Goal: Task Accomplishment & Management: Complete application form

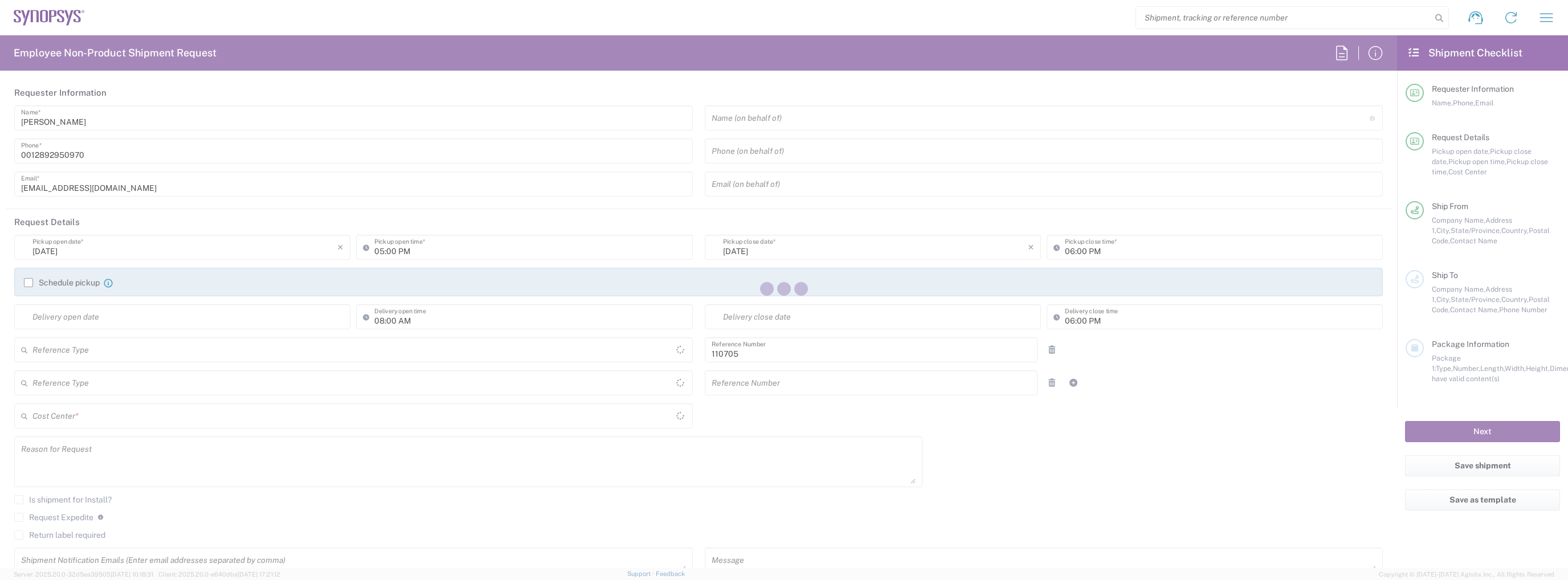
type input "Department"
type input "[GEOGRAPHIC_DATA]"
type input "Delivered at Place"
type input "CA02, CIO, IT ESS21 110705"
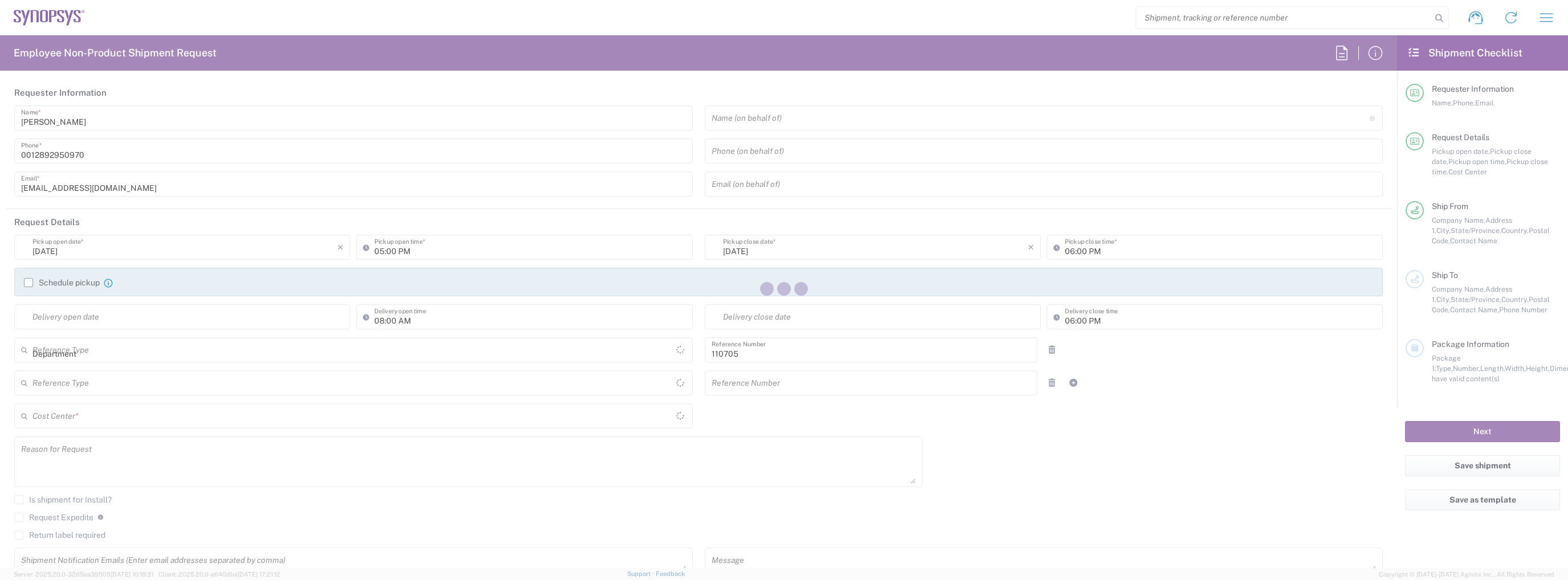
type input "[GEOGRAPHIC_DATA]"
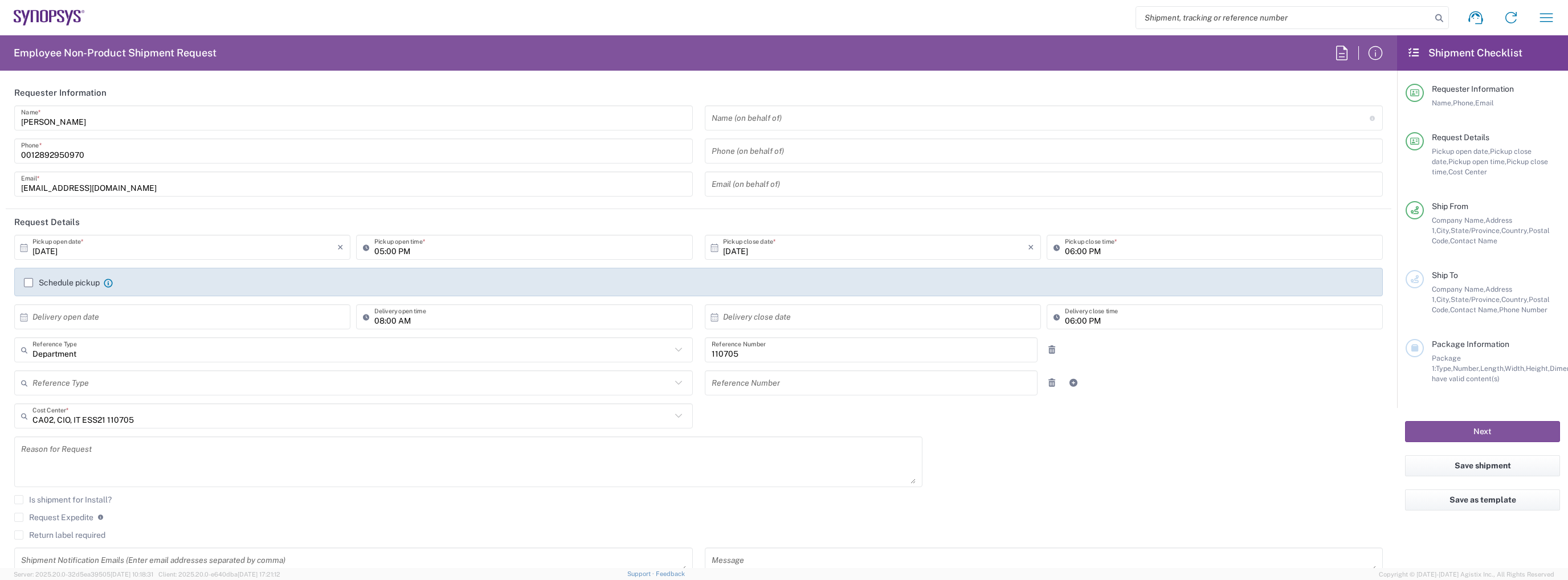
type input "[GEOGRAPHIC_DATA] CA06"
click at [1554, 14] on icon "button" at bounding box center [1546, 18] width 18 height 18
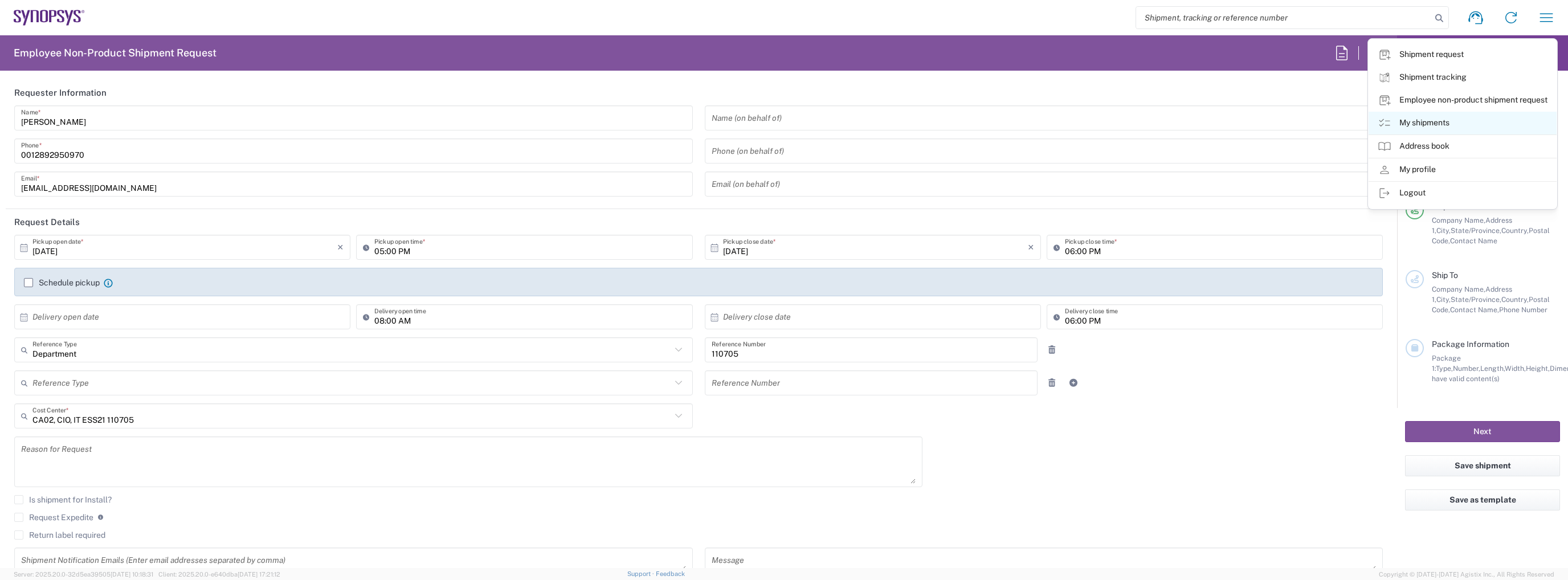
click at [1468, 126] on link "My shipments" at bounding box center [1463, 122] width 188 height 23
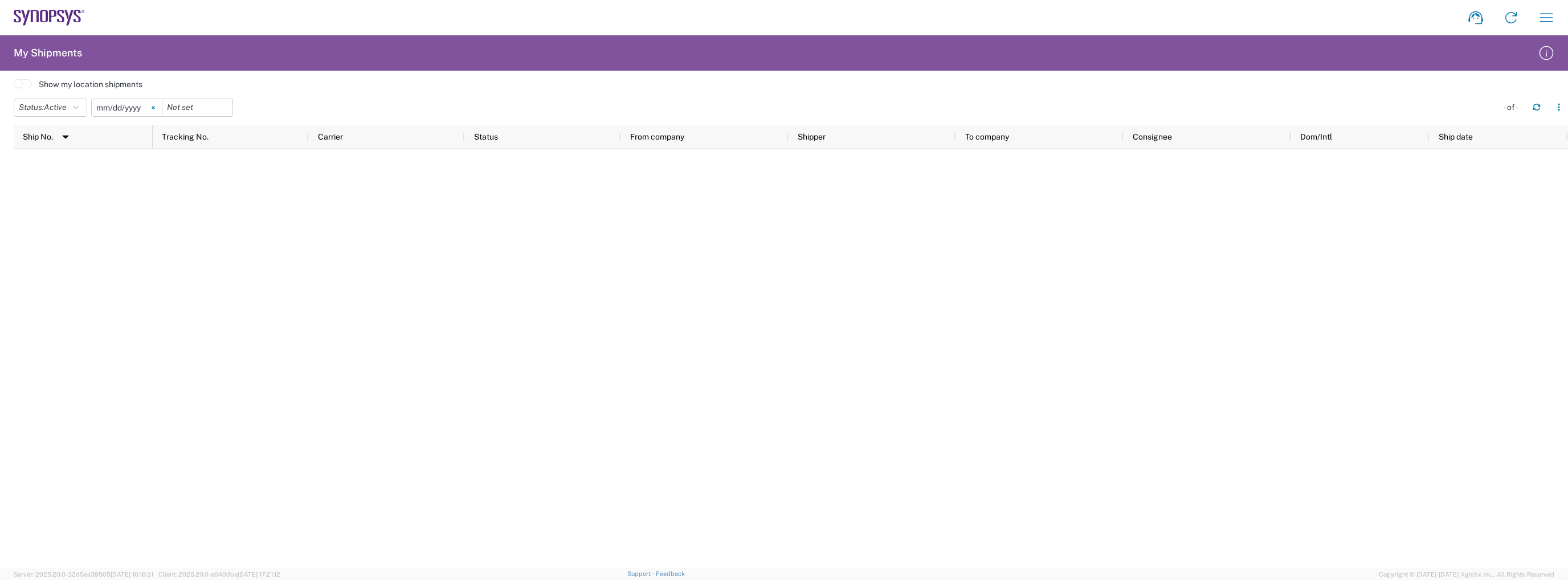
click at [154, 107] on icon at bounding box center [153, 107] width 3 height 3
click at [133, 111] on input "date" at bounding box center [127, 107] width 70 height 17
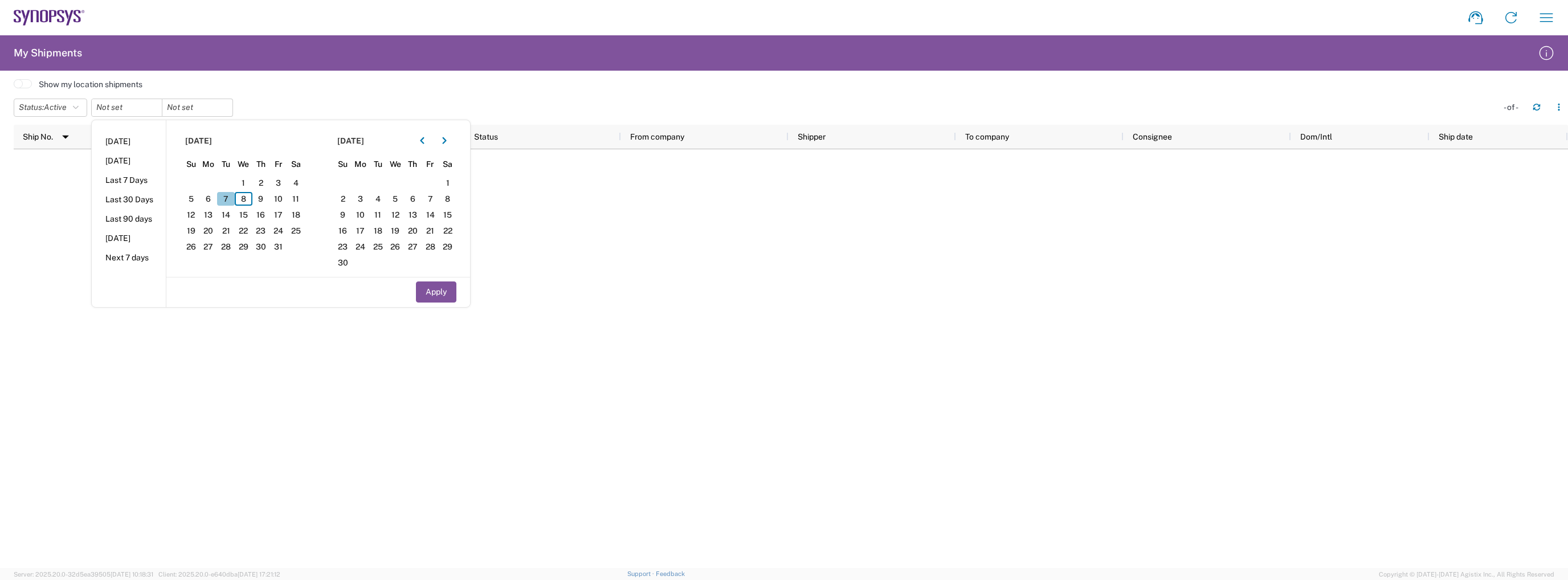
click at [232, 202] on span "7" at bounding box center [225, 199] width 18 height 14
click at [264, 199] on span "9" at bounding box center [261, 199] width 18 height 14
click at [424, 286] on button "Apply" at bounding box center [436, 292] width 40 height 21
type input "2025-10-07"
type input "2025-10-09"
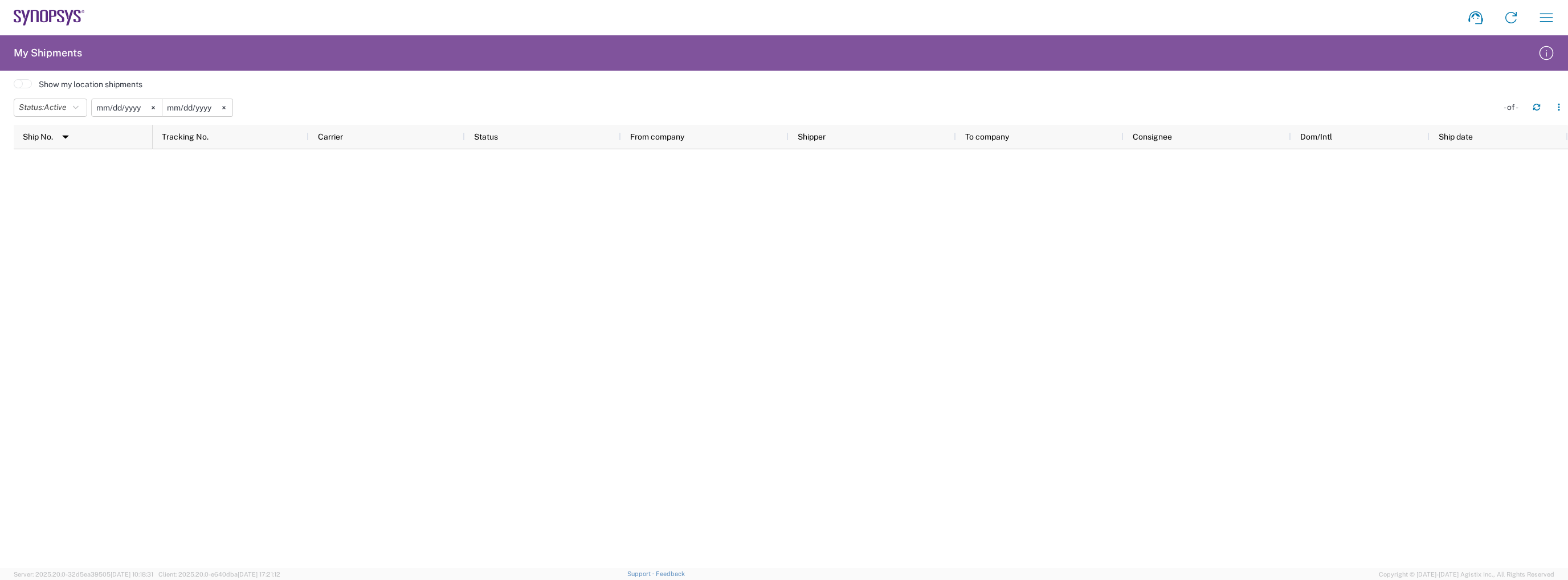
click at [189, 112] on input "2025-10-09" at bounding box center [197, 107] width 70 height 17
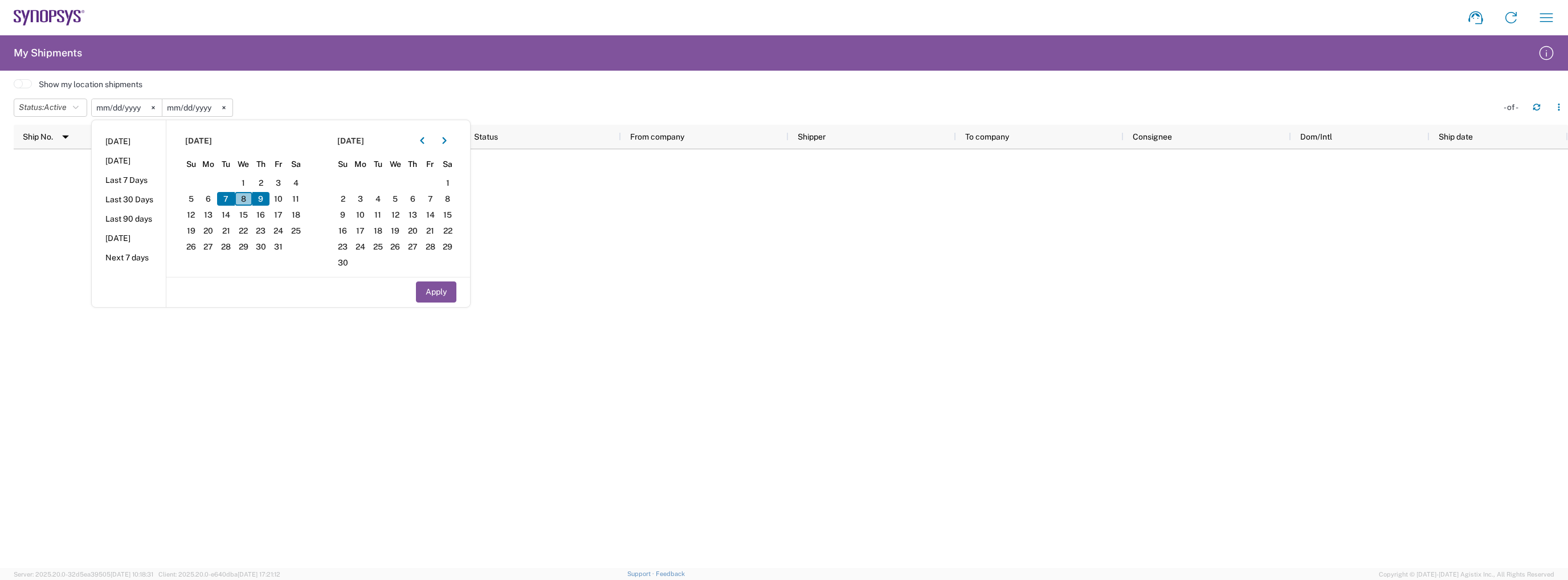
click at [246, 200] on span "8" at bounding box center [243, 199] width 18 height 14
click at [250, 180] on span "1" at bounding box center [243, 182] width 18 height 14
click at [247, 186] on span "1" at bounding box center [243, 182] width 18 height 14
click at [198, 197] on span "5" at bounding box center [191, 199] width 18 height 14
click at [242, 177] on span "1" at bounding box center [243, 182] width 18 height 14
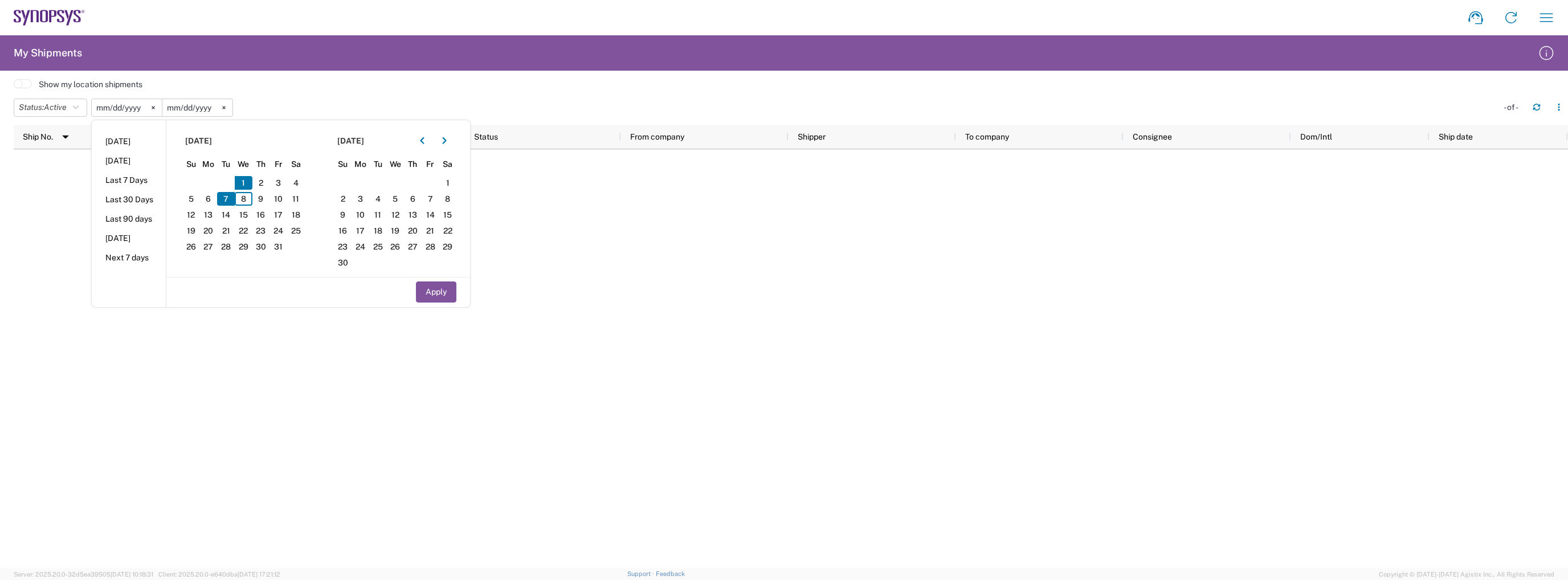
click at [132, 107] on input "2025-10-07" at bounding box center [127, 107] width 70 height 17
click at [579, 199] on div at bounding box center [860, 358] width 1415 height 419
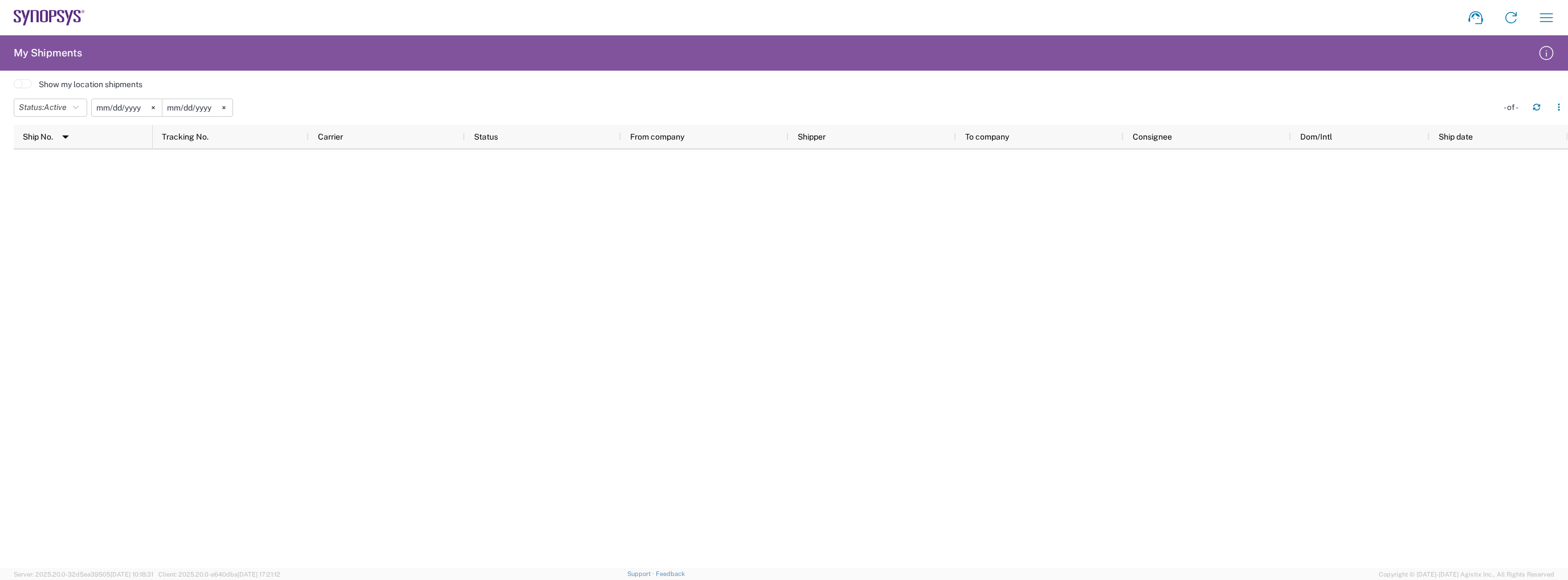
click at [113, 109] on input "2025-10-07" at bounding box center [127, 107] width 70 height 17
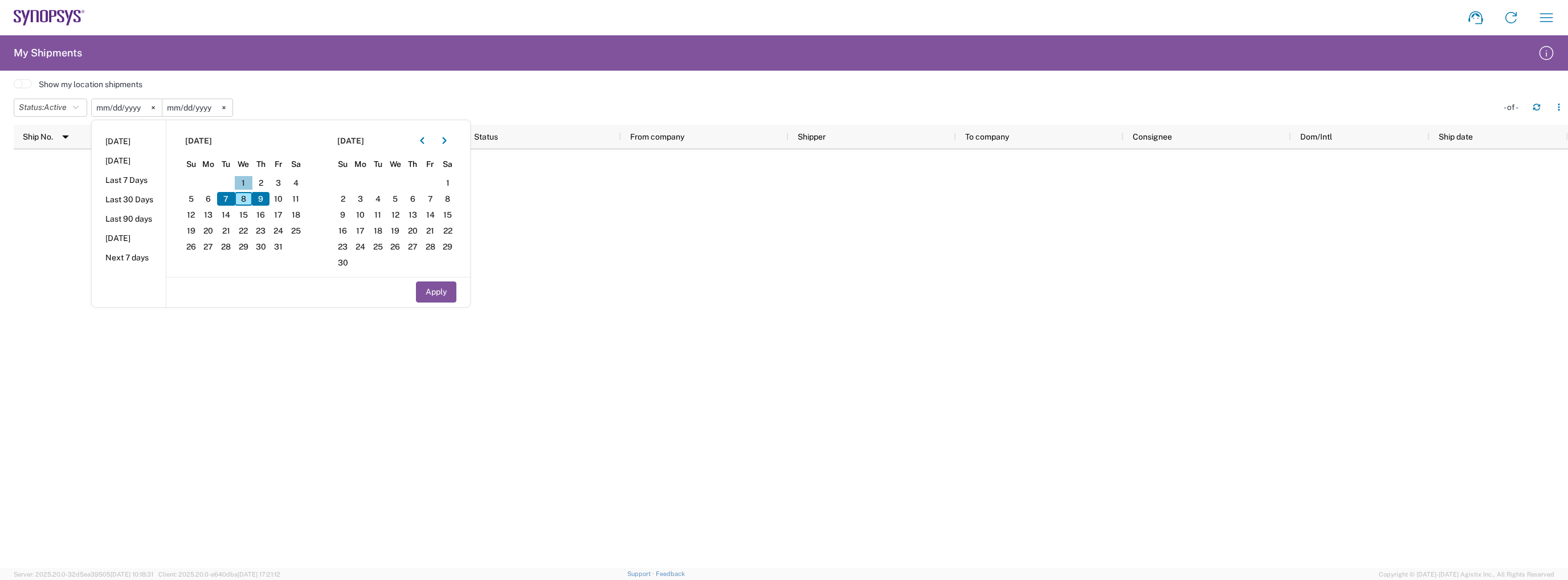
click at [247, 176] on span "1" at bounding box center [243, 182] width 18 height 14
click at [246, 197] on span "8" at bounding box center [243, 199] width 18 height 14
click at [435, 288] on button "Apply" at bounding box center [436, 292] width 40 height 21
type input "2025-10-01"
type input "2025-10-08"
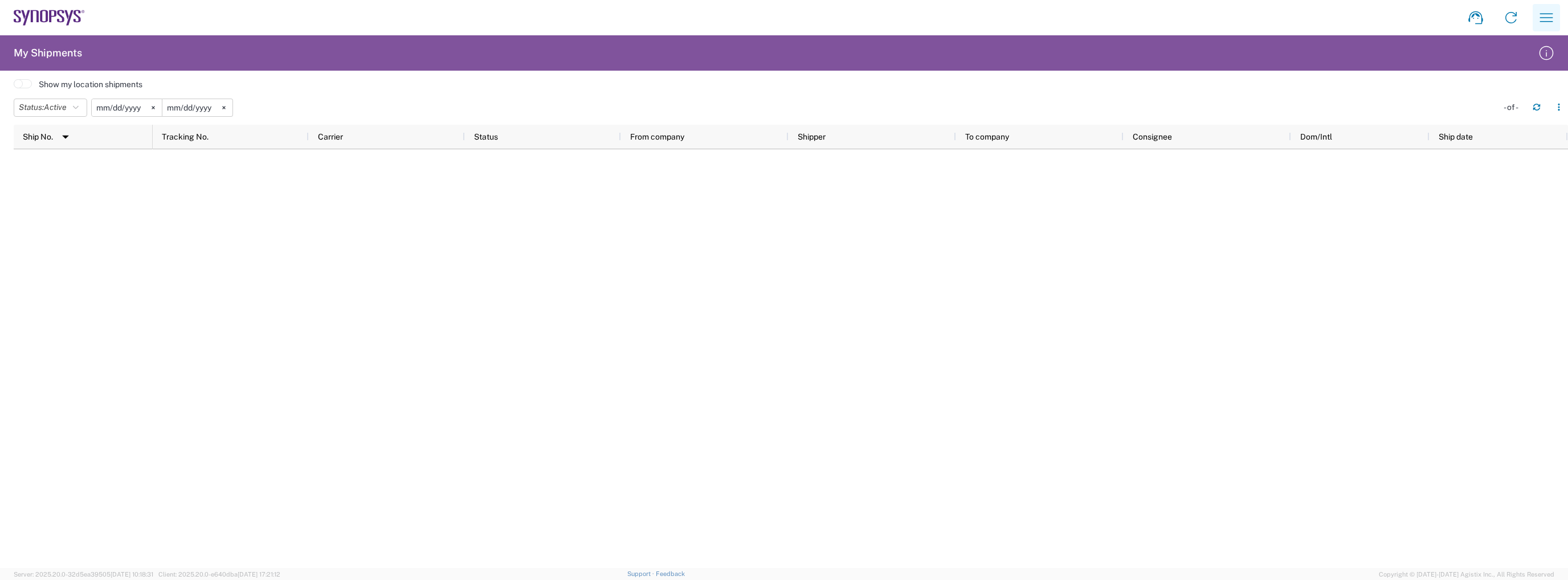
click at [1532, 19] on button "button" at bounding box center [1546, 18] width 27 height 27
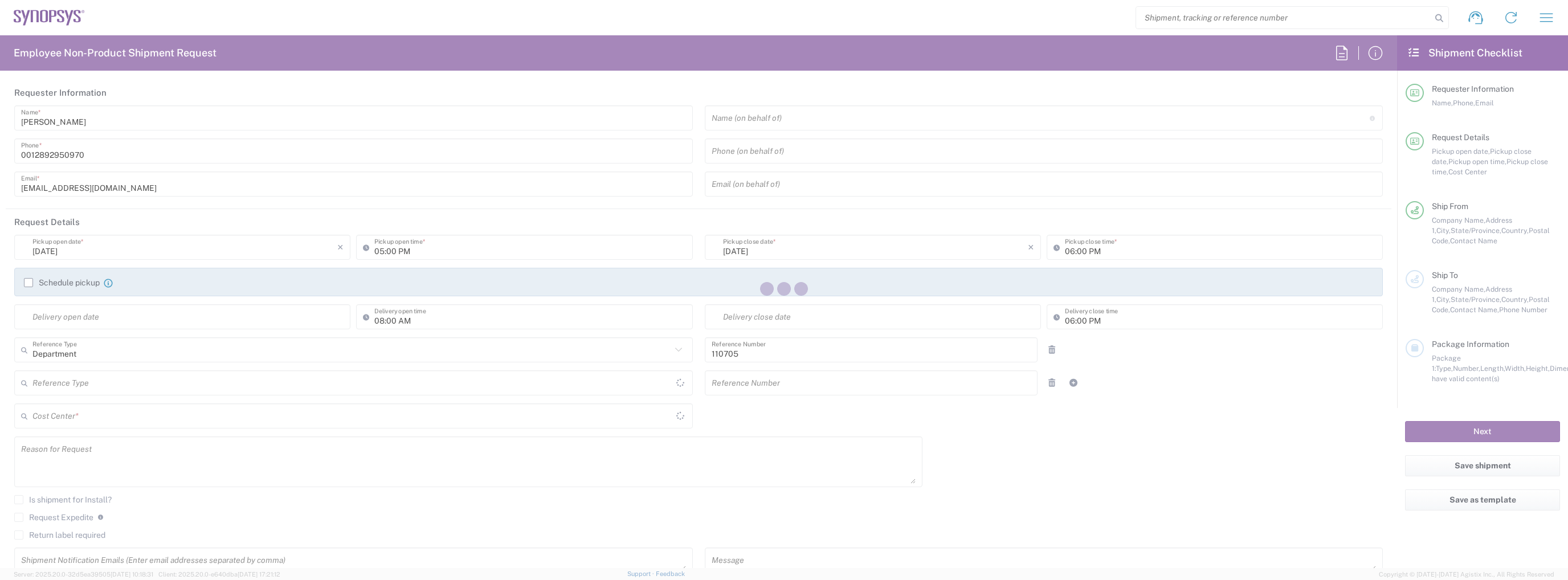
type input "CA02, CIO, IT ESS21 110705"
type input "[GEOGRAPHIC_DATA]"
type input "Delivered at Place"
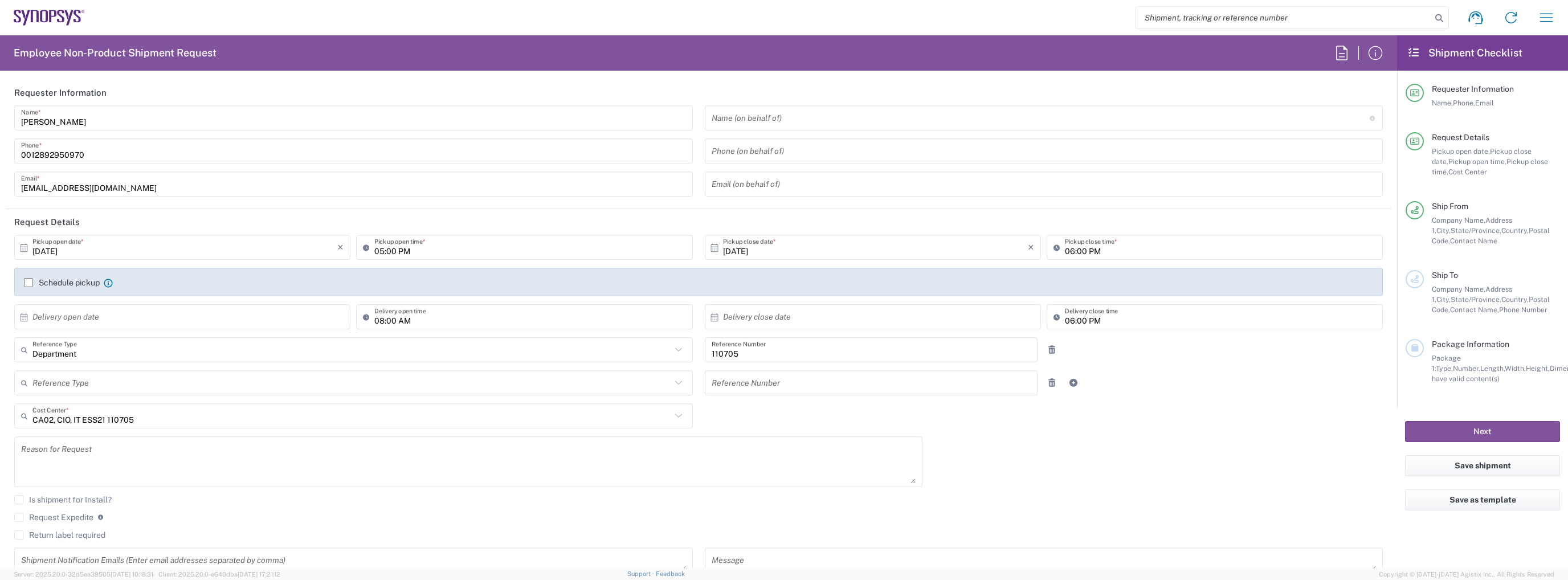
type input "[GEOGRAPHIC_DATA] CA06"
